Goal: Task Accomplishment & Management: Complete application form

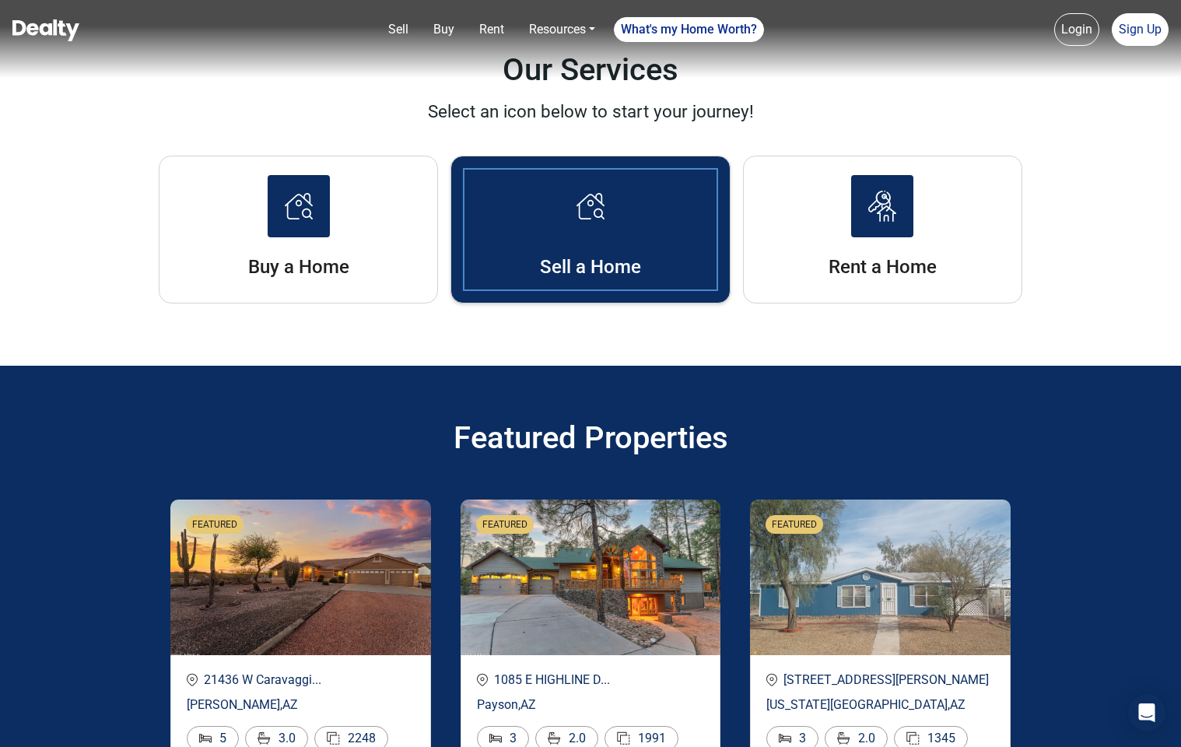
click at [584, 249] on li "Sell a Home" at bounding box center [590, 230] width 279 height 148
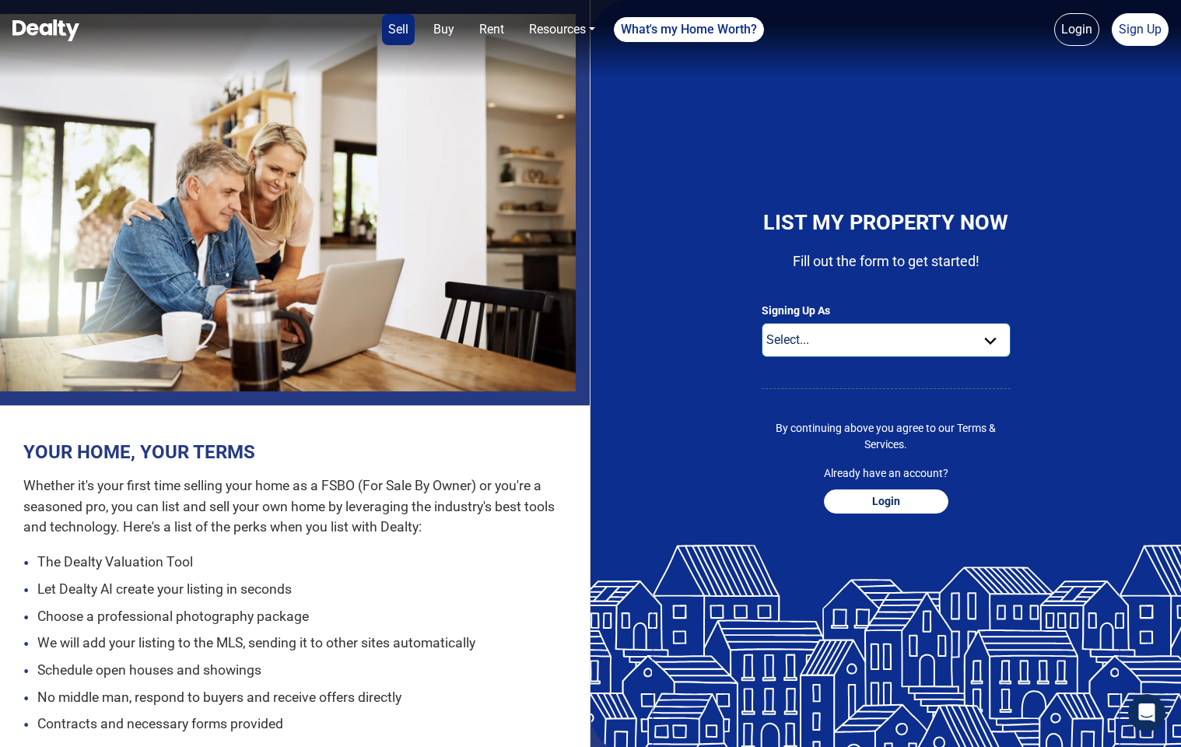
click at [836, 343] on select "Select... Buyer For Sale By Owner Real Estate Agent" at bounding box center [886, 340] width 249 height 34
